Goal: Transaction & Acquisition: Download file/media

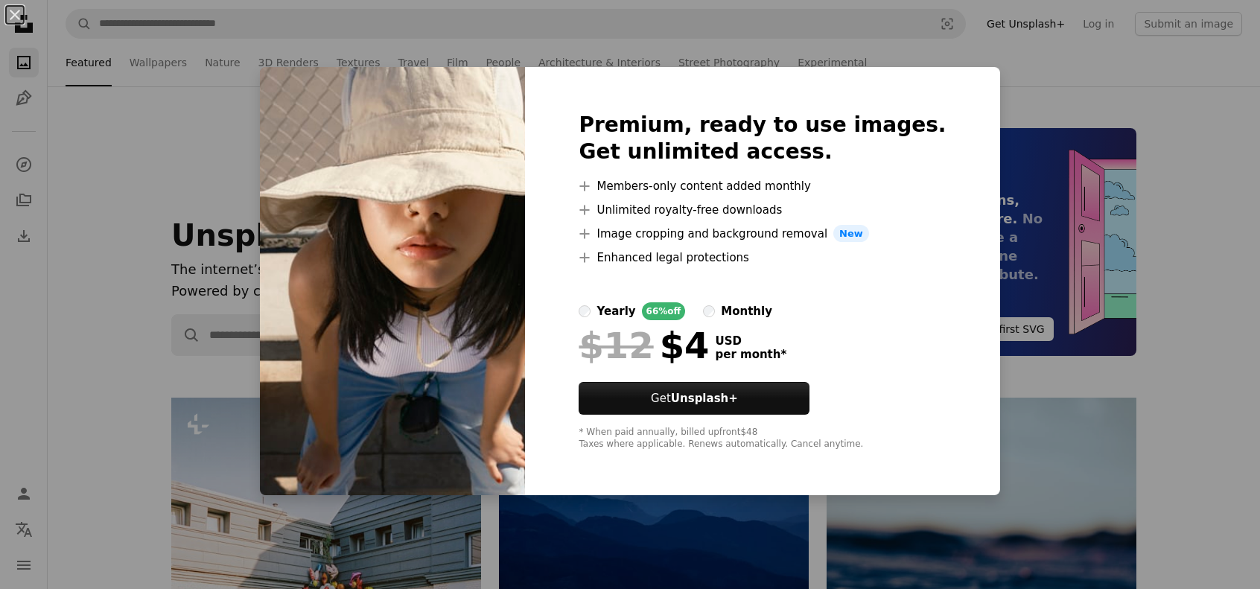
scroll to position [4841, 0]
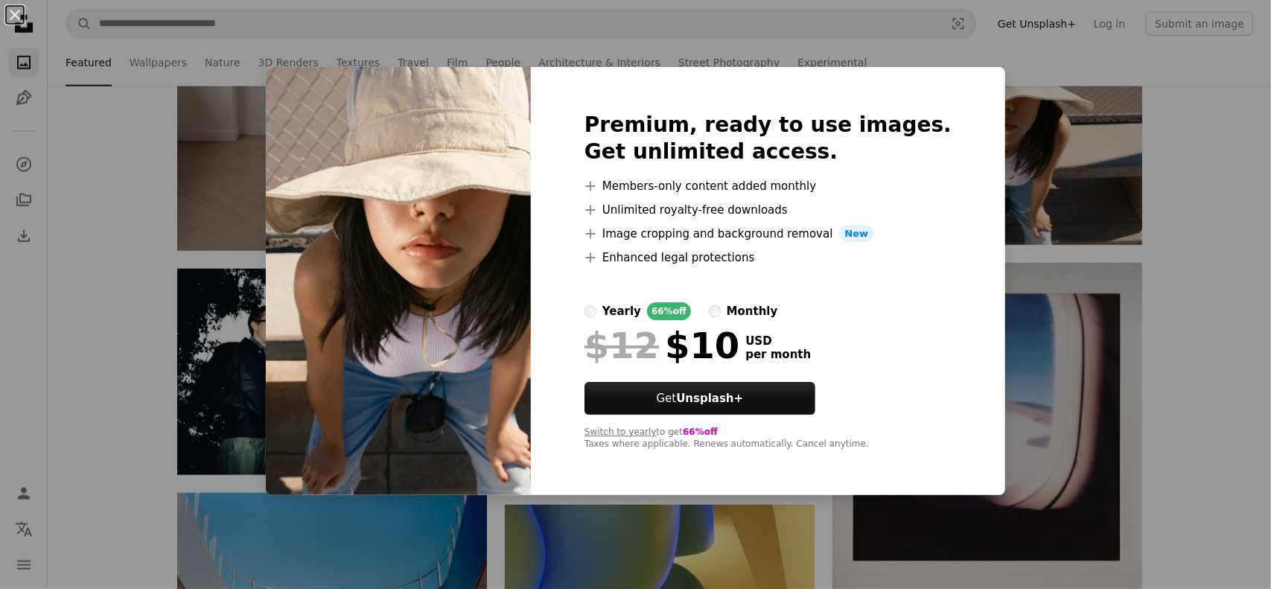
click at [623, 312] on div "yearly" at bounding box center [622, 311] width 39 height 18
click at [1212, 227] on div "An X shape Premium, ready to use images. Get unlimited access. A plus sign Memb…" at bounding box center [635, 294] width 1271 height 589
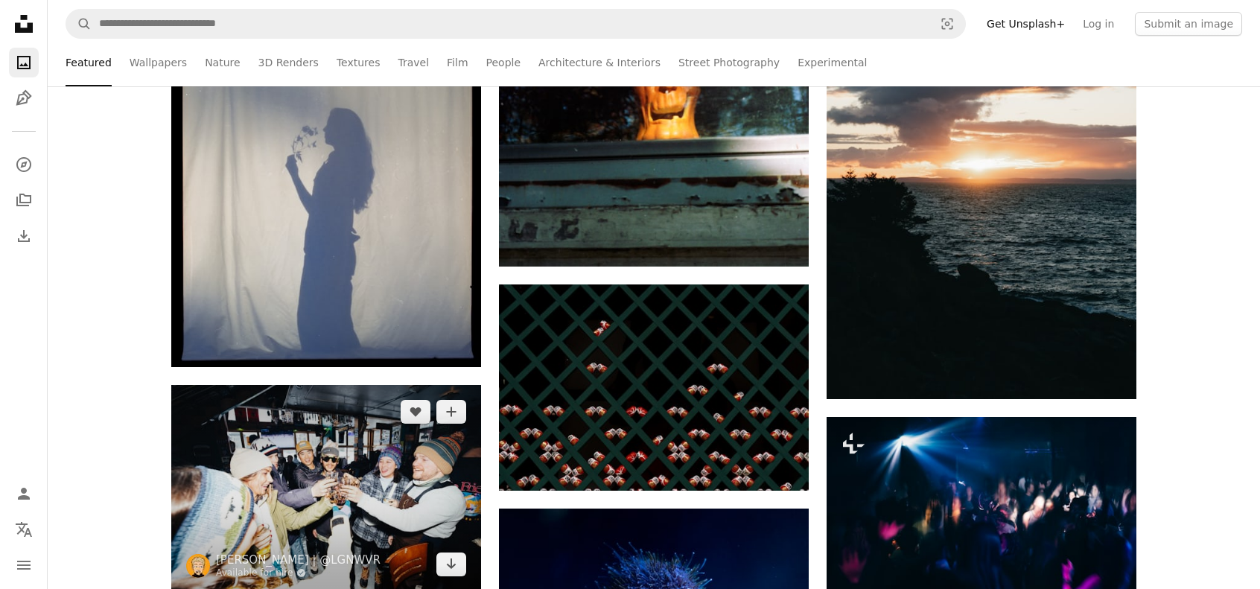
scroll to position [14523, 0]
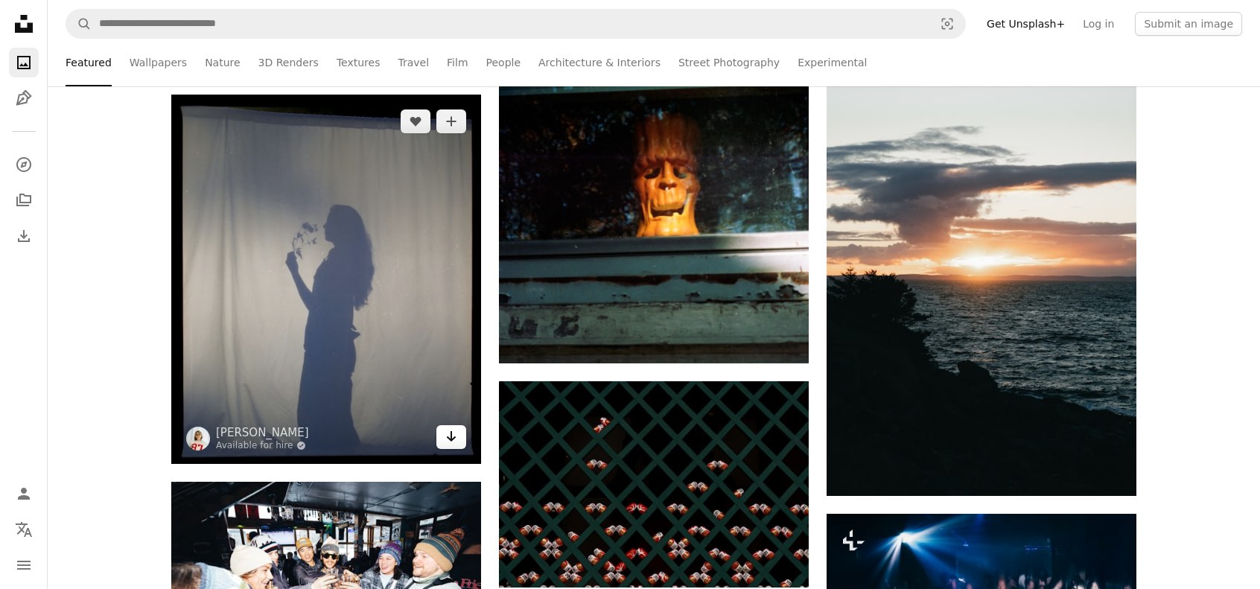
click at [454, 436] on icon "Arrow pointing down" at bounding box center [451, 436] width 12 height 18
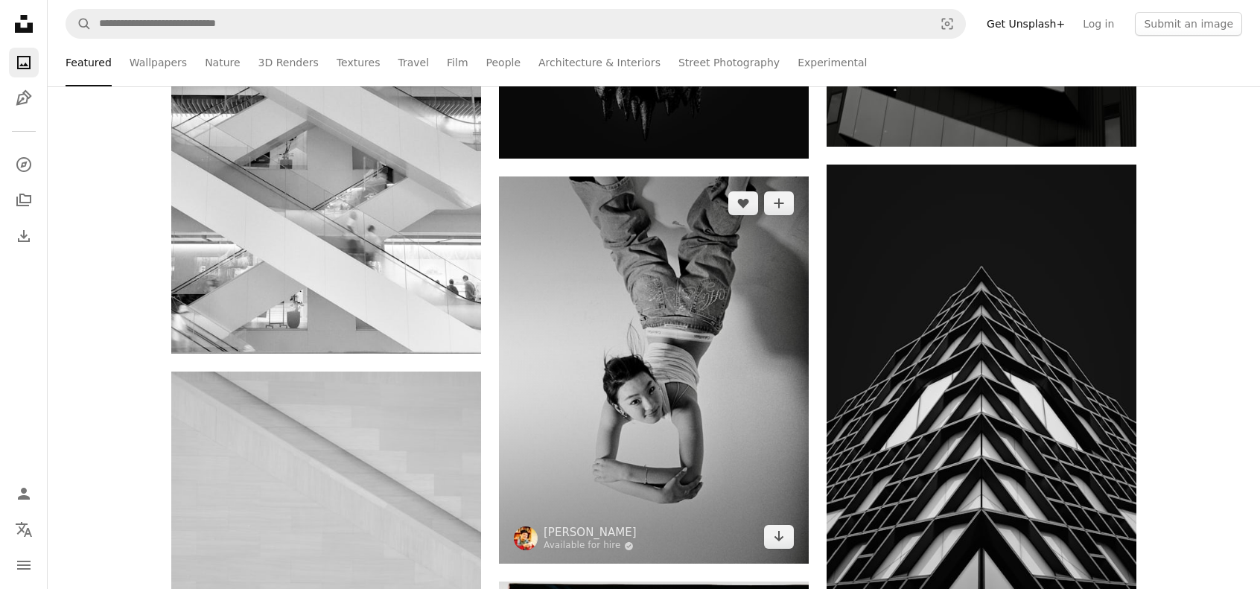
scroll to position [16981, 0]
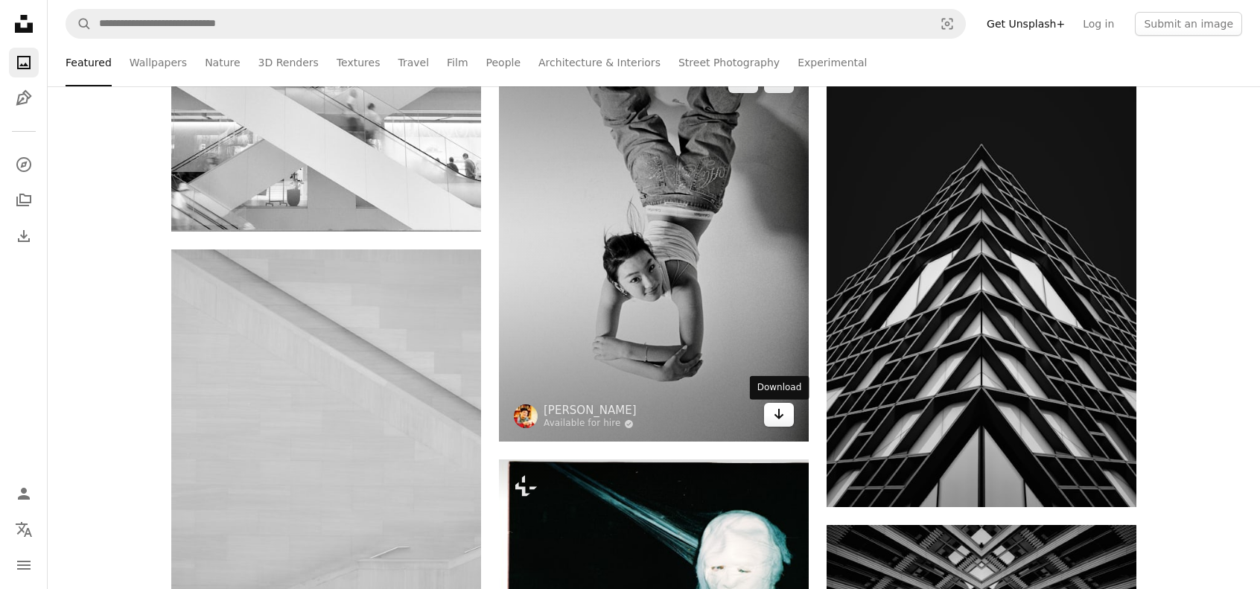
click at [781, 423] on icon "Arrow pointing down" at bounding box center [779, 414] width 12 height 18
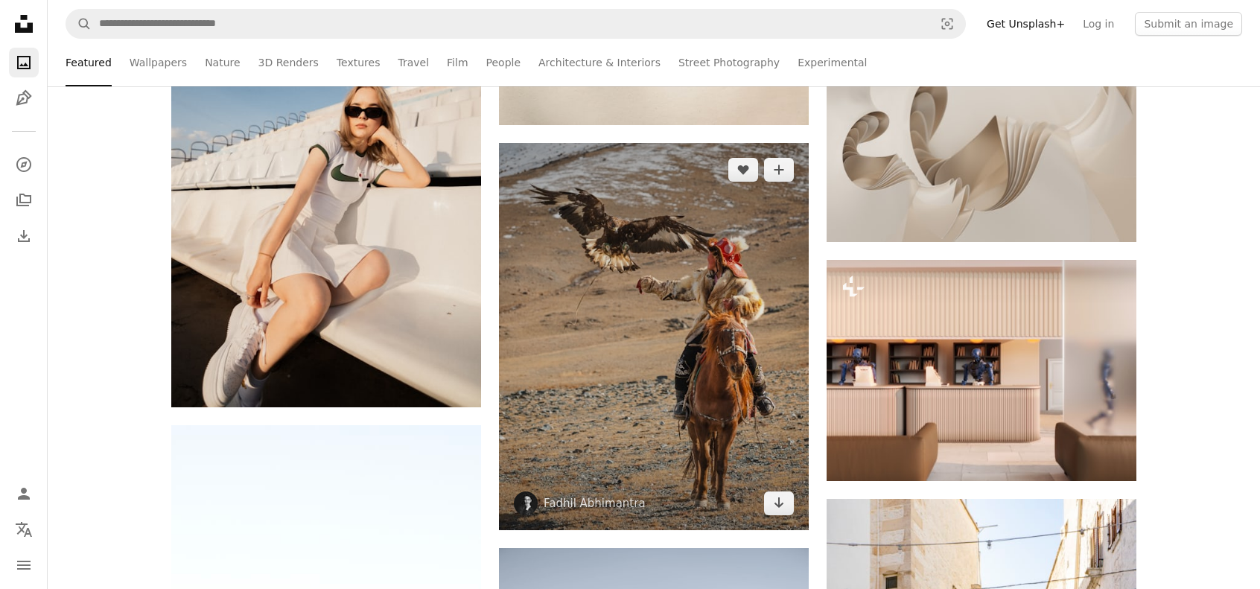
scroll to position [21077, 0]
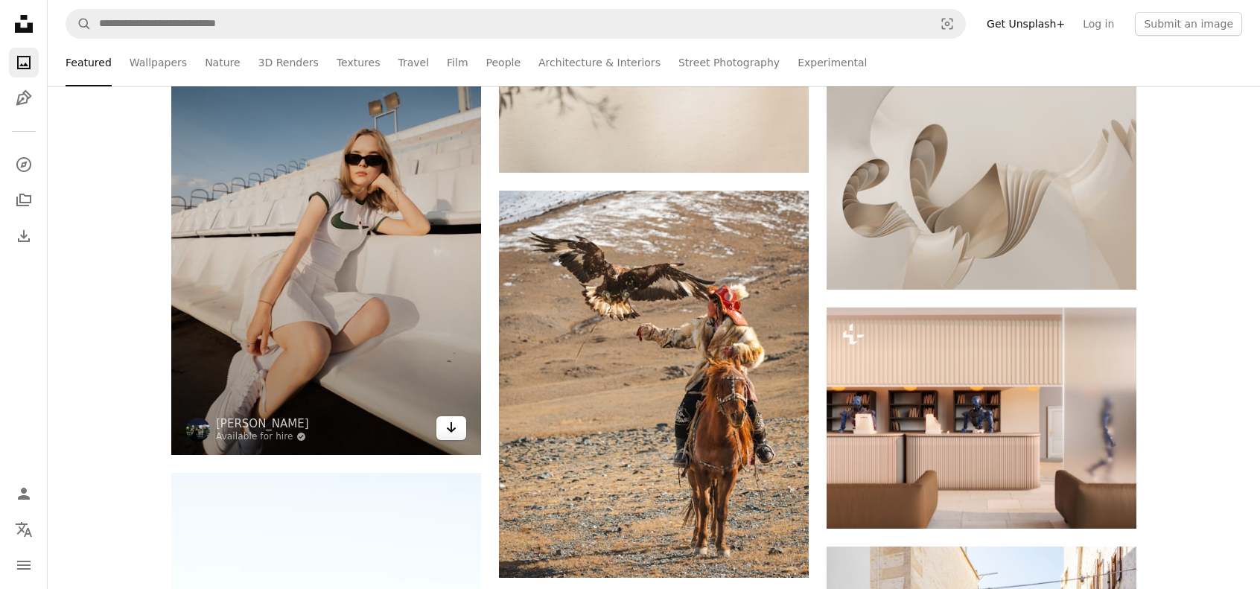
click at [455, 433] on icon "Arrow pointing down" at bounding box center [451, 428] width 12 height 18
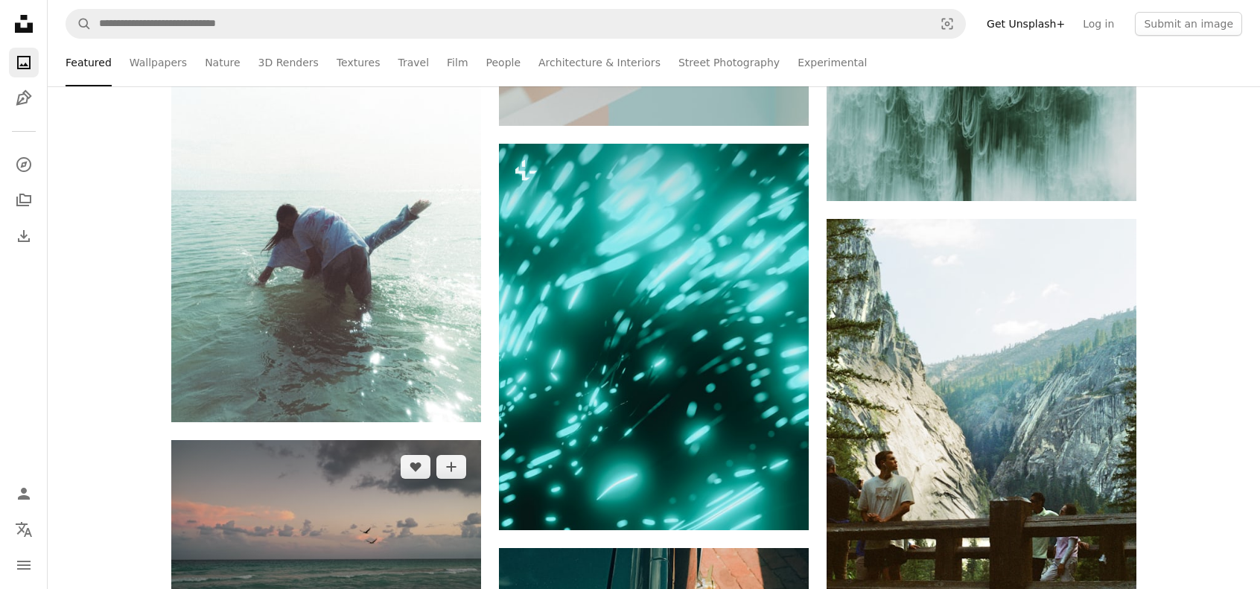
scroll to position [24950, 0]
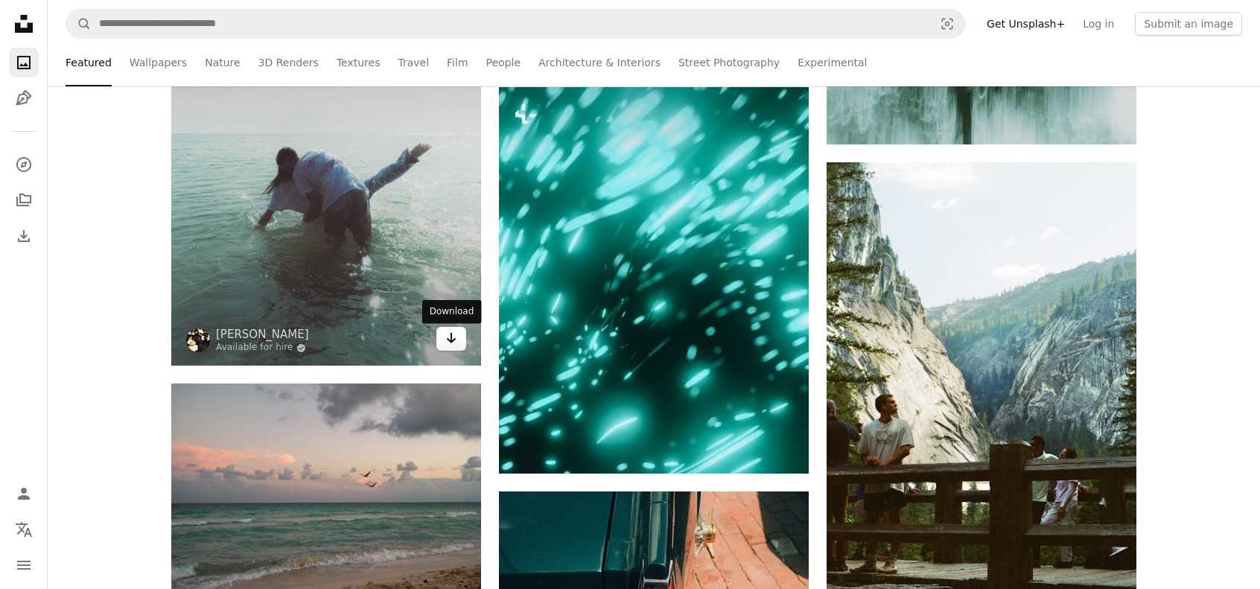
click at [453, 338] on icon "Arrow pointing down" at bounding box center [451, 338] width 12 height 18
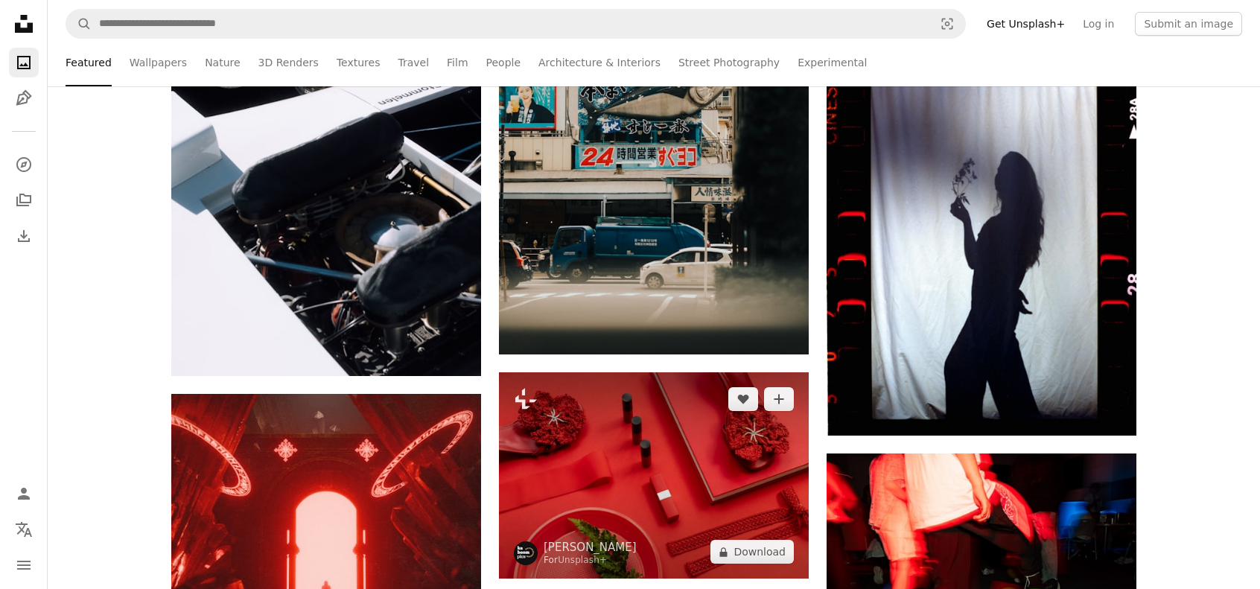
scroll to position [26290, 0]
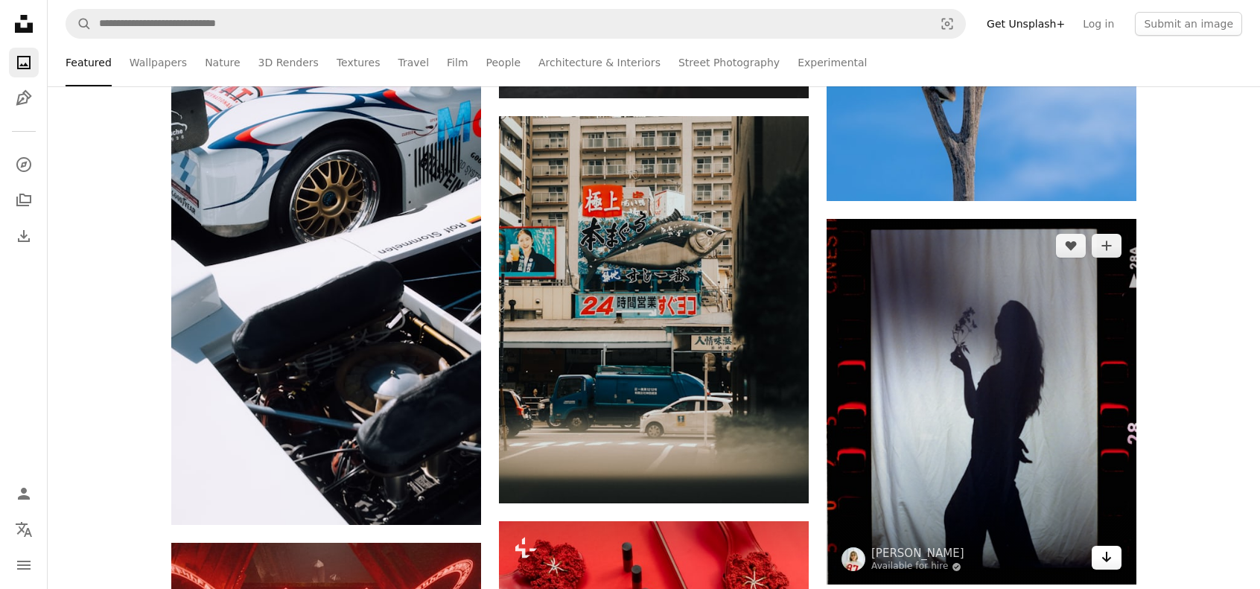
click at [1111, 565] on icon "Arrow pointing down" at bounding box center [1107, 557] width 12 height 18
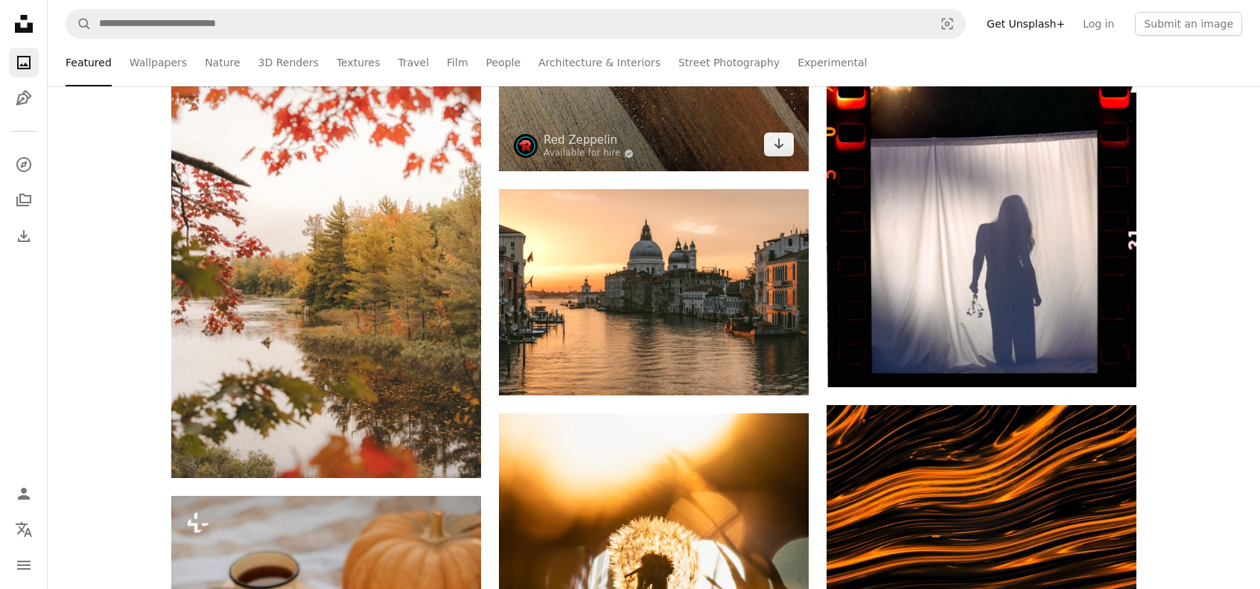
scroll to position [29418, 0]
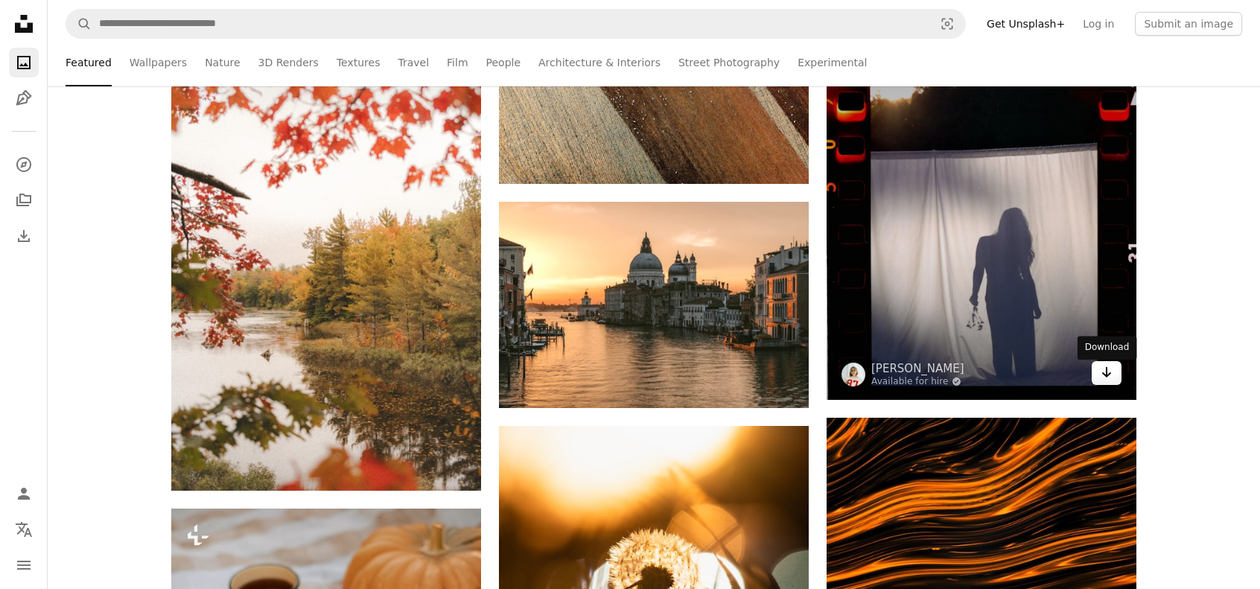
click at [1110, 378] on icon "Download" at bounding box center [1107, 372] width 10 height 10
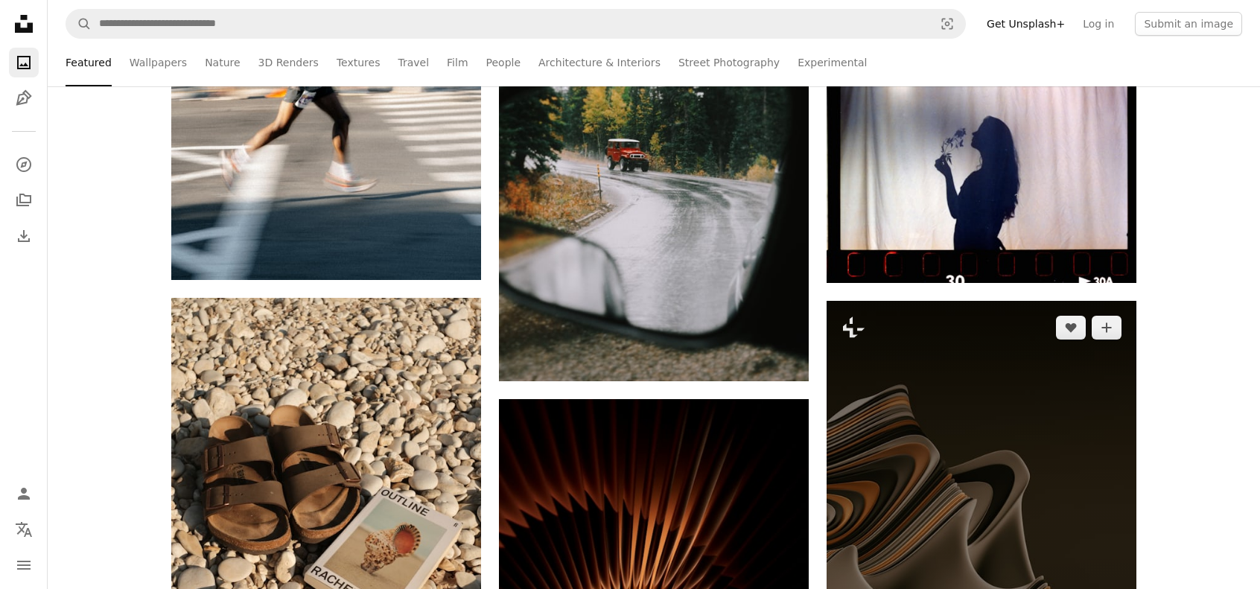
scroll to position [33291, 0]
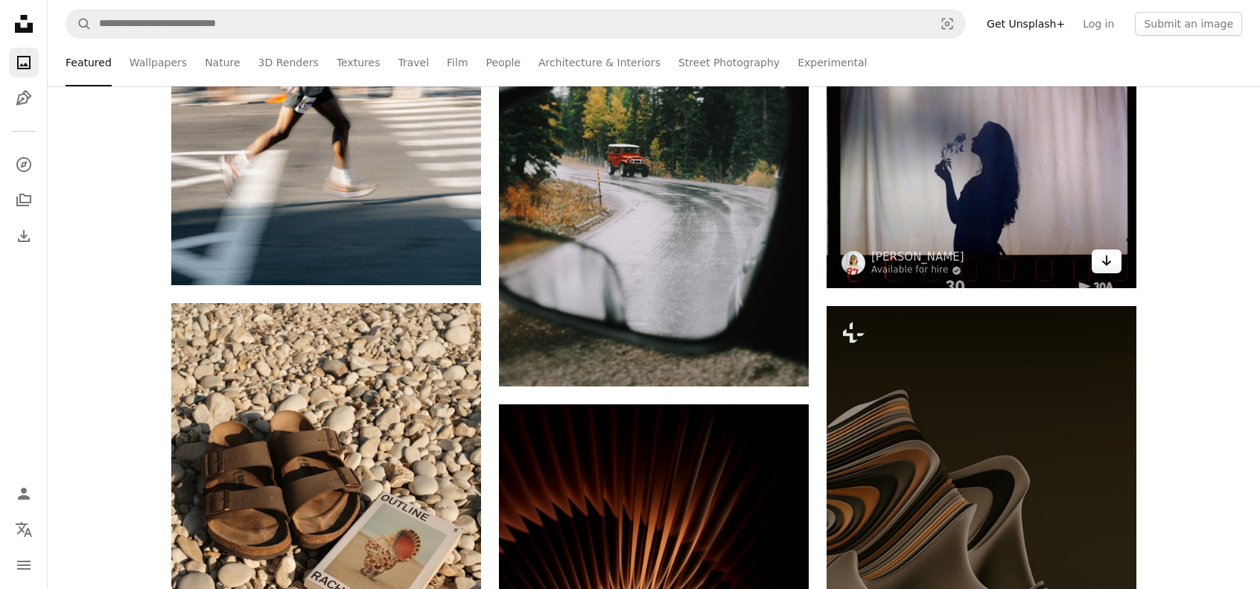
click at [1107, 270] on icon "Arrow pointing down" at bounding box center [1107, 261] width 12 height 18
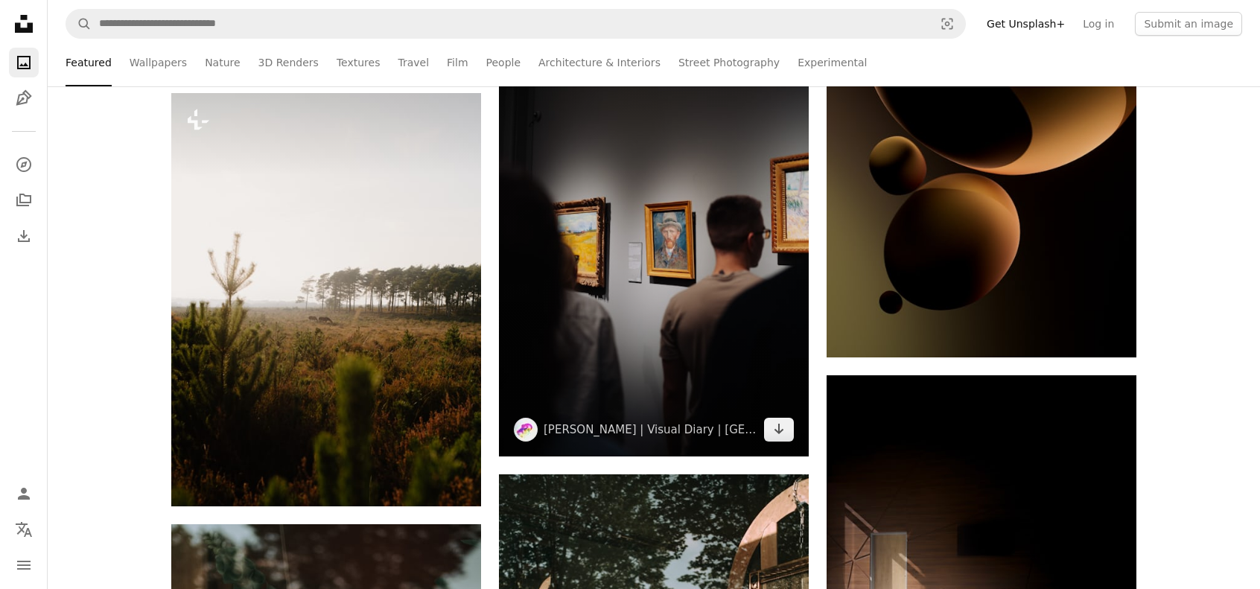
scroll to position [35079, 0]
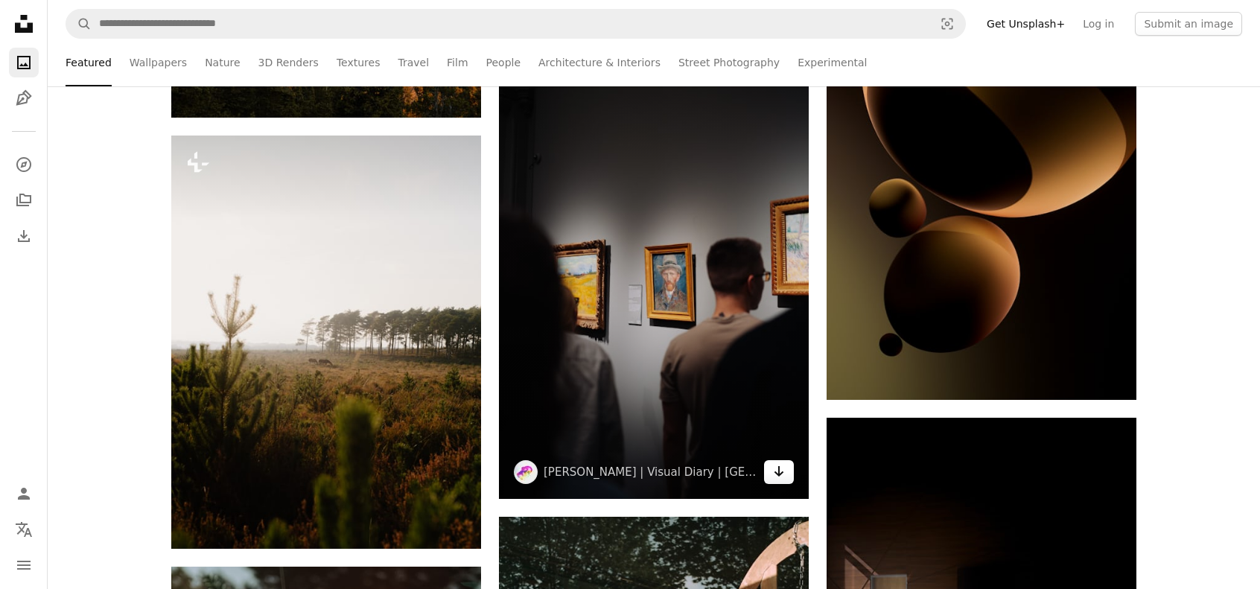
click at [777, 477] on icon "Download" at bounding box center [780, 471] width 10 height 10
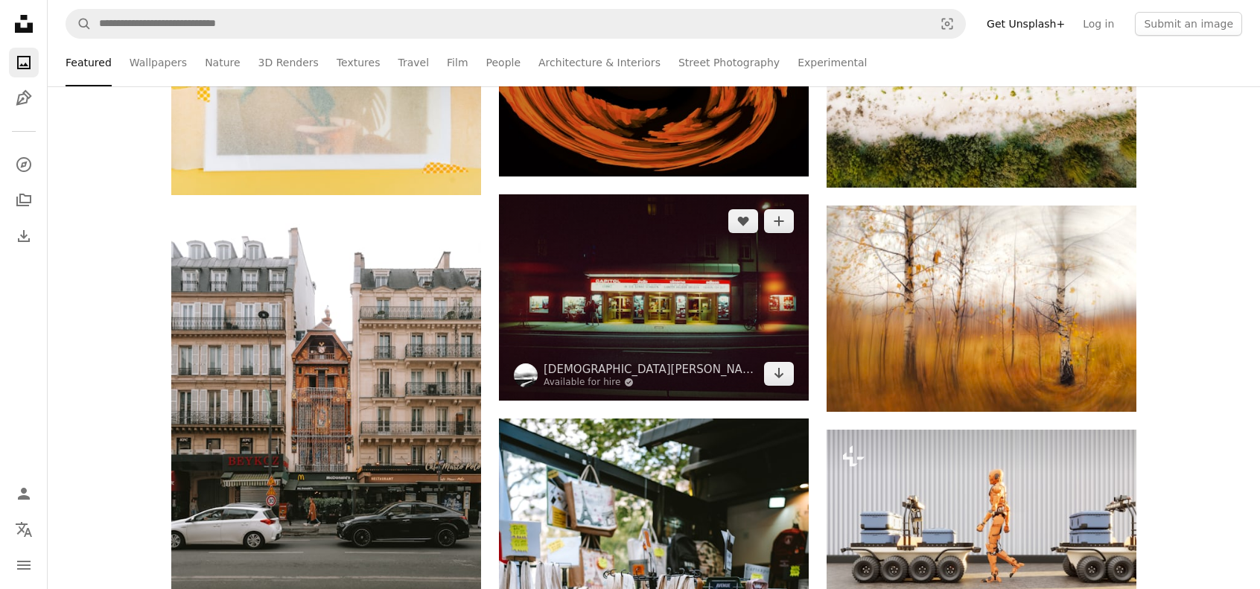
scroll to position [45729, 0]
